Goal: Information Seeking & Learning: Learn about a topic

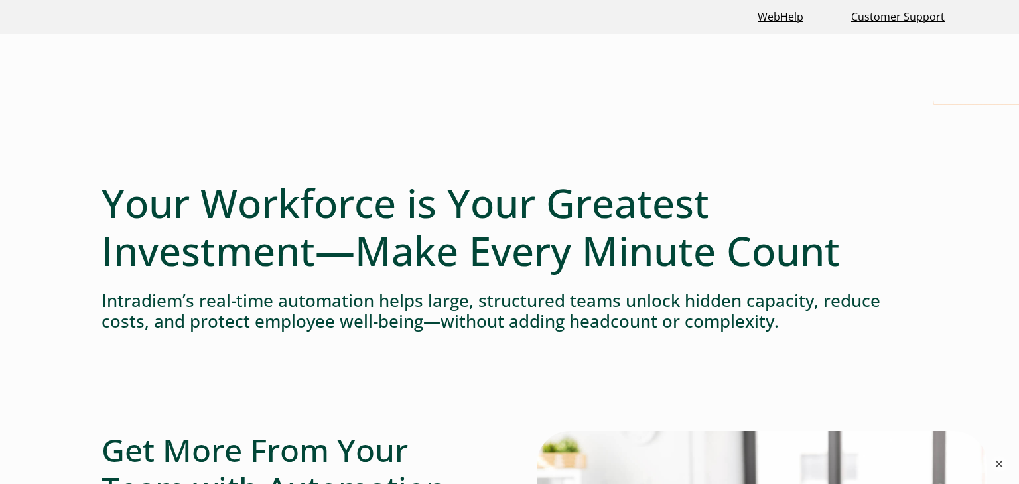
click at [689, 428] on button "×" at bounding box center [999, 464] width 16 height 16
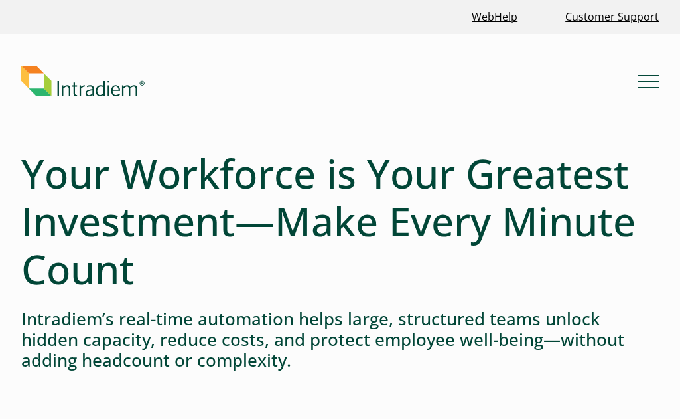
click at [644, 69] on div "Menu What We Do Platform Who We Serve Resources Blog Events & Webinars News Suc…" at bounding box center [339, 81] width 637 height 31
click at [644, 76] on button "Menu" at bounding box center [647, 80] width 21 height 21
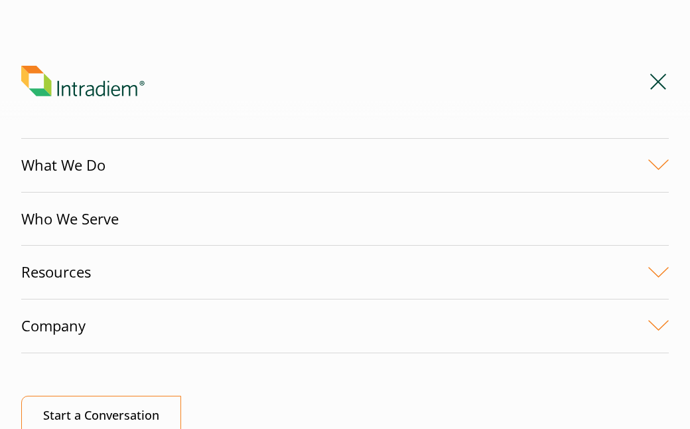
click at [650, 165] on link "What We Do" at bounding box center [344, 165] width 647 height 53
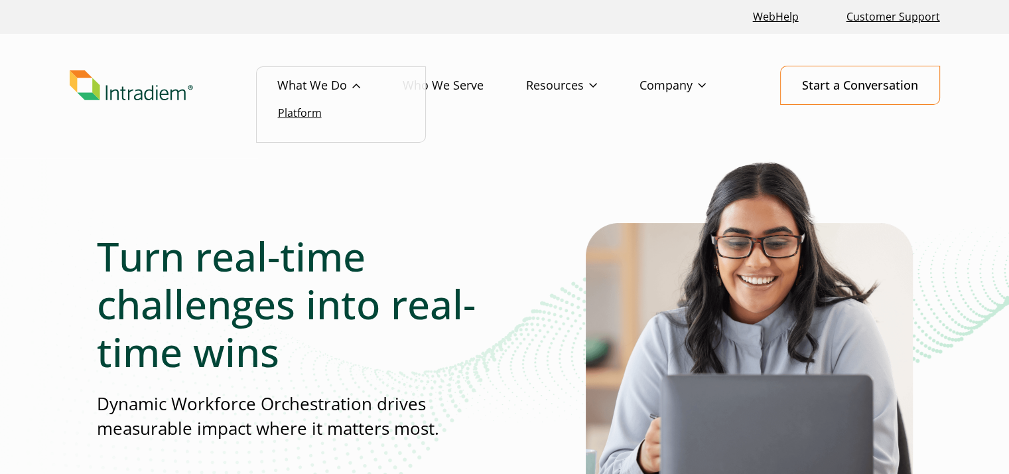
click at [312, 110] on link "Platform" at bounding box center [300, 112] width 44 height 15
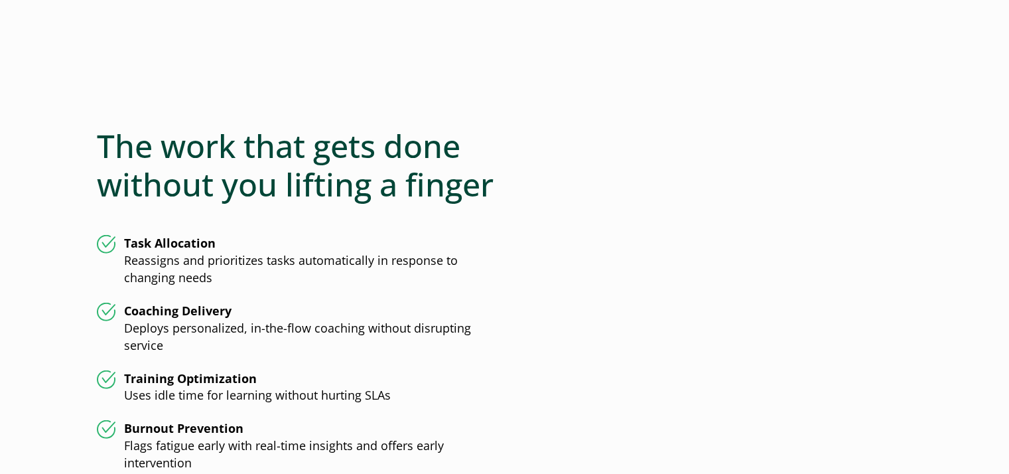
scroll to position [3648, 0]
